Goal: Check status: Check status

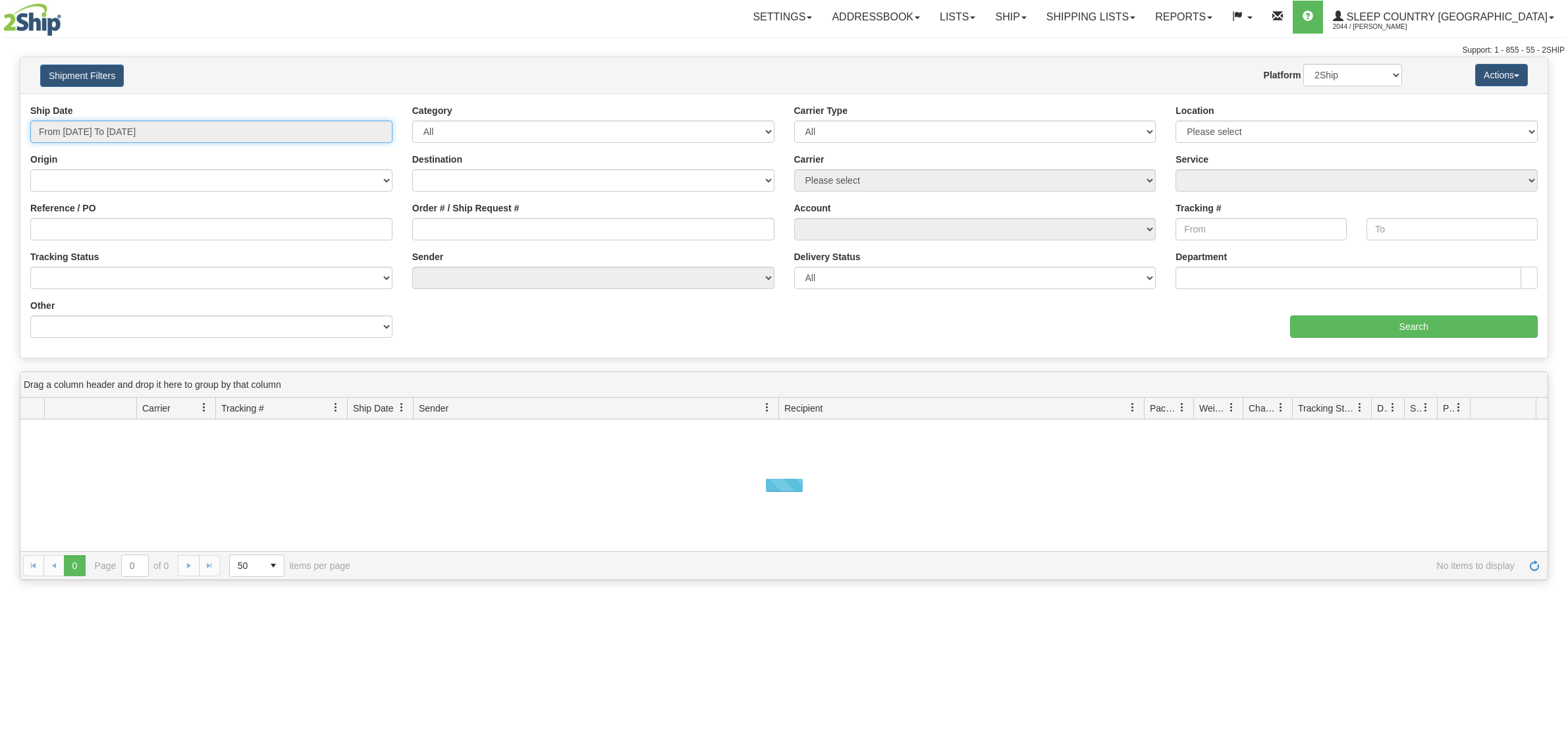
click at [164, 136] on input "From [DATE] To [DATE]" at bounding box center [211, 131] width 362 height 22
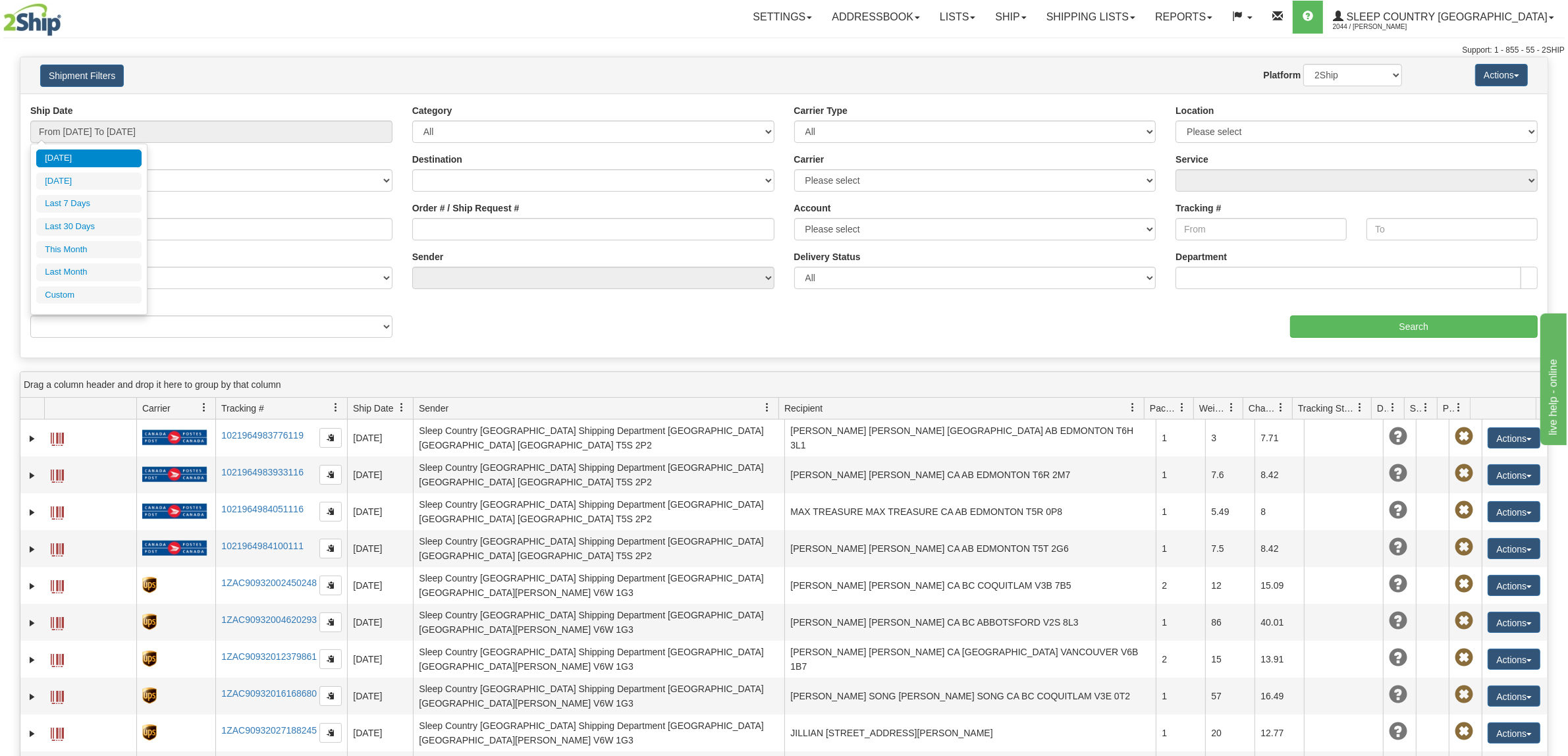
click at [93, 237] on ul "[DATE] [DATE] Last 7 Days Last 30 Days This Month Last Month Custom" at bounding box center [88, 226] width 105 height 154
click at [93, 228] on li "Last 30 Days" at bounding box center [88, 227] width 105 height 18
type input "From [DATE] To [DATE]"
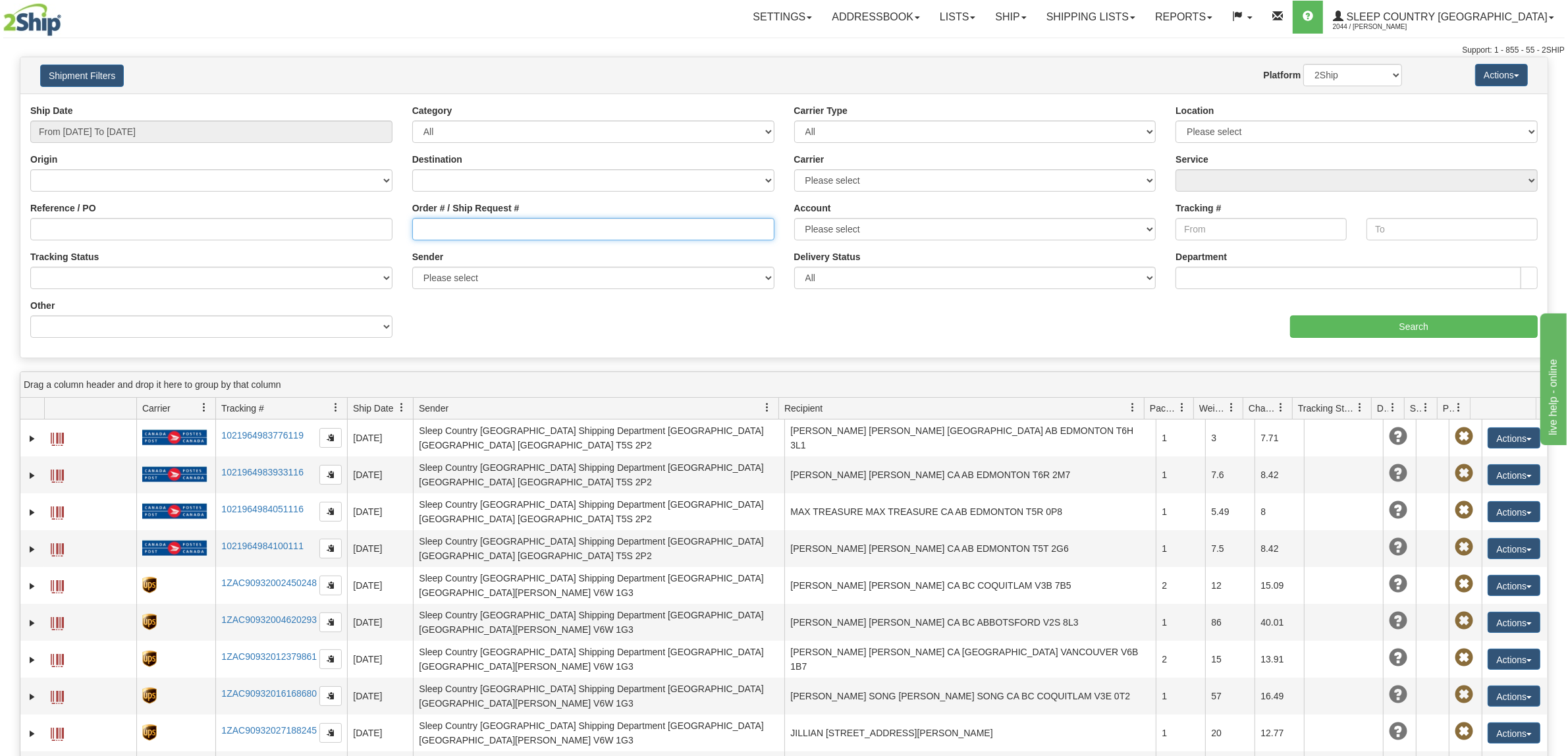
click at [442, 230] on input "Order # / Ship Request #" at bounding box center [593, 229] width 362 height 22
paste input "9000I108638"
type input "9000I108638"
click at [1333, 320] on input "Search" at bounding box center [1414, 326] width 249 height 22
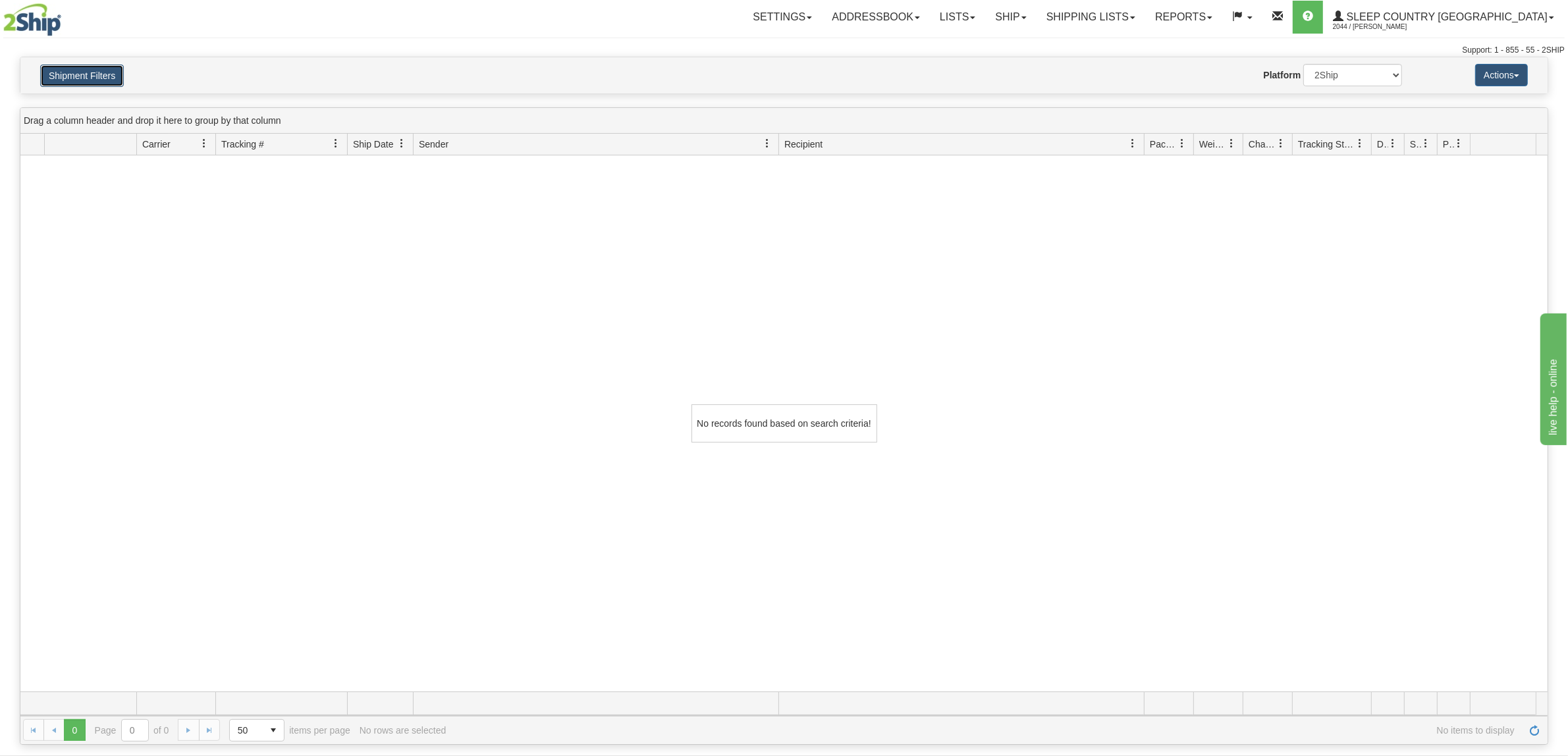
click at [104, 76] on button "Shipment Filters" at bounding box center [82, 75] width 83 height 22
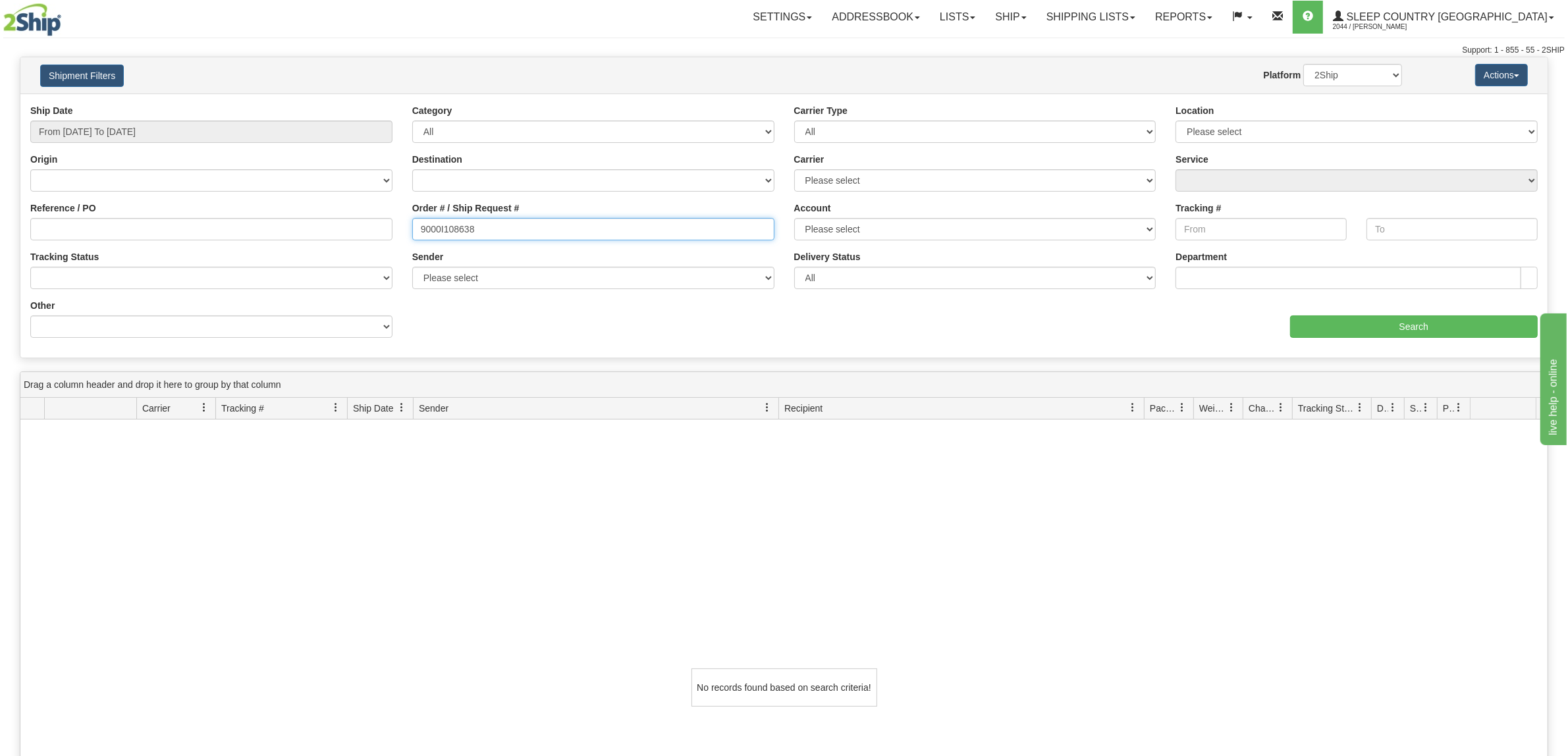
drag, startPoint x: 509, startPoint y: 226, endPoint x: 133, endPoint y: 235, distance: 376.1
click at [136, 104] on div "Reference / PO Order # / Ship Request # 9000I108638 Account Please select [GEOG…" at bounding box center [784, 104] width 1527 height 0
click at [148, 240] on input "Reference / PO" at bounding box center [211, 229] width 362 height 22
paste input "9000I108638"
type input "9000I108638"
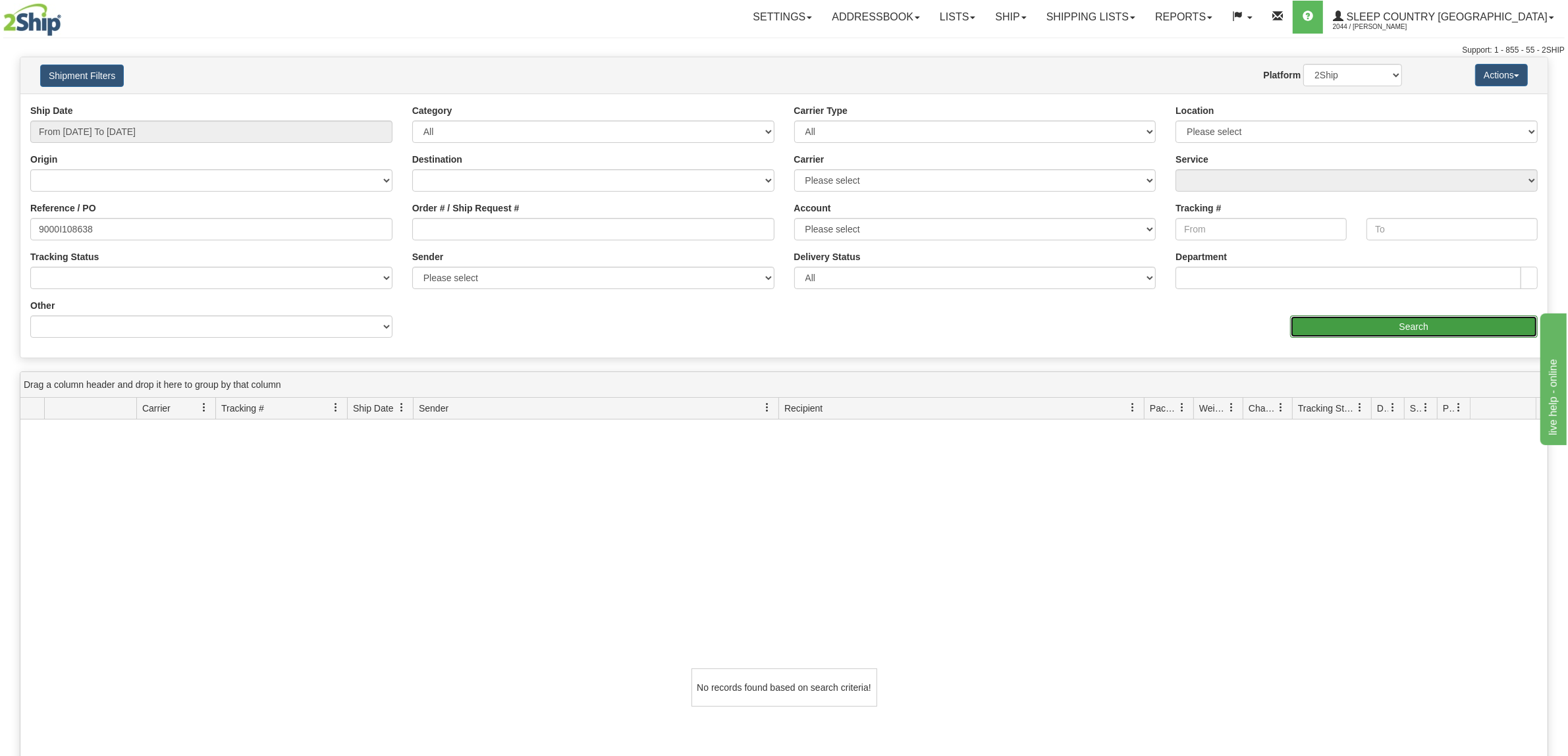
click at [1298, 326] on input "Search" at bounding box center [1414, 326] width 249 height 22
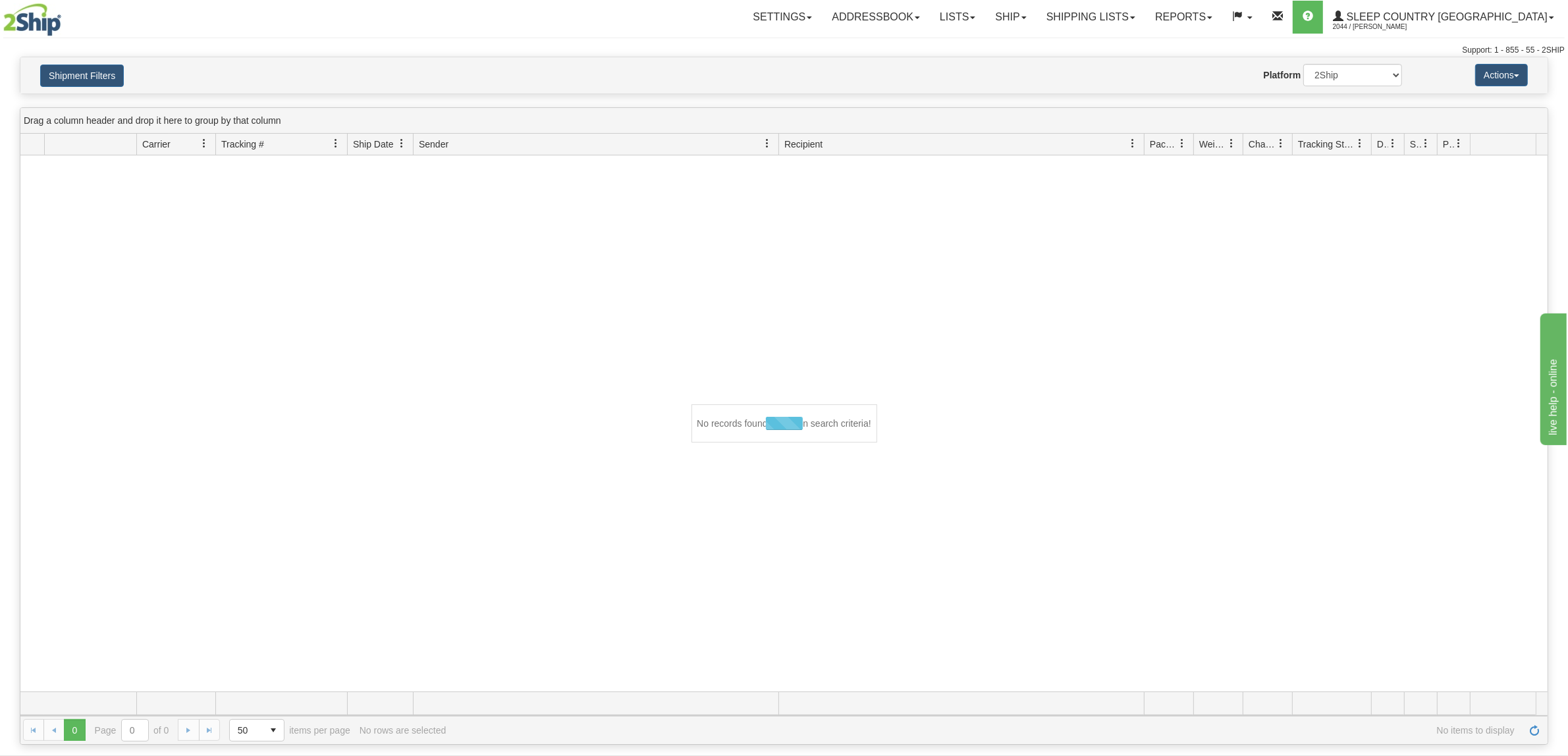
scroll to position [1, 0]
